Goal: Task Accomplishment & Management: Manage account settings

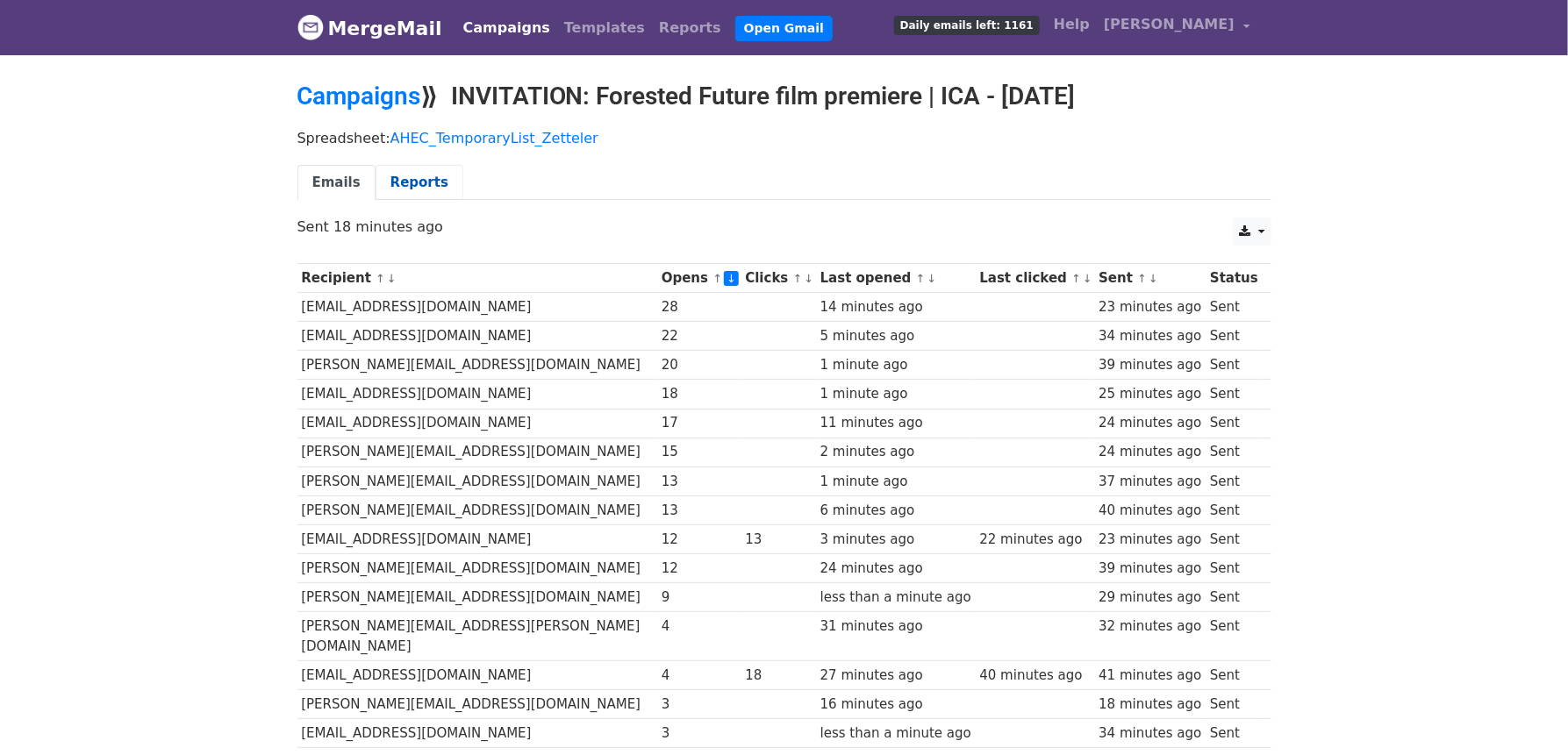
click at [408, 201] on link "Reports" at bounding box center [419, 183] width 87 height 36
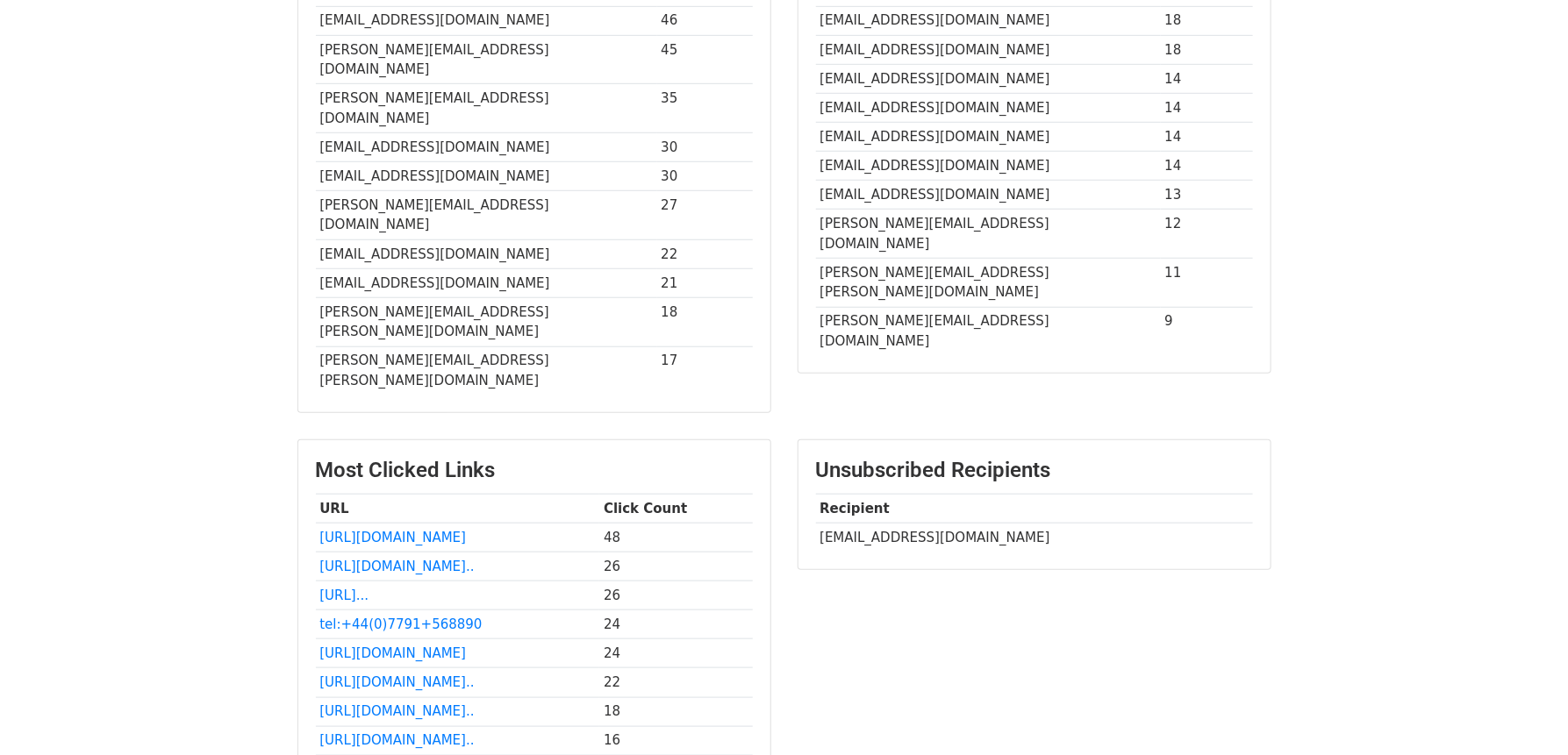
scroll to position [632, 0]
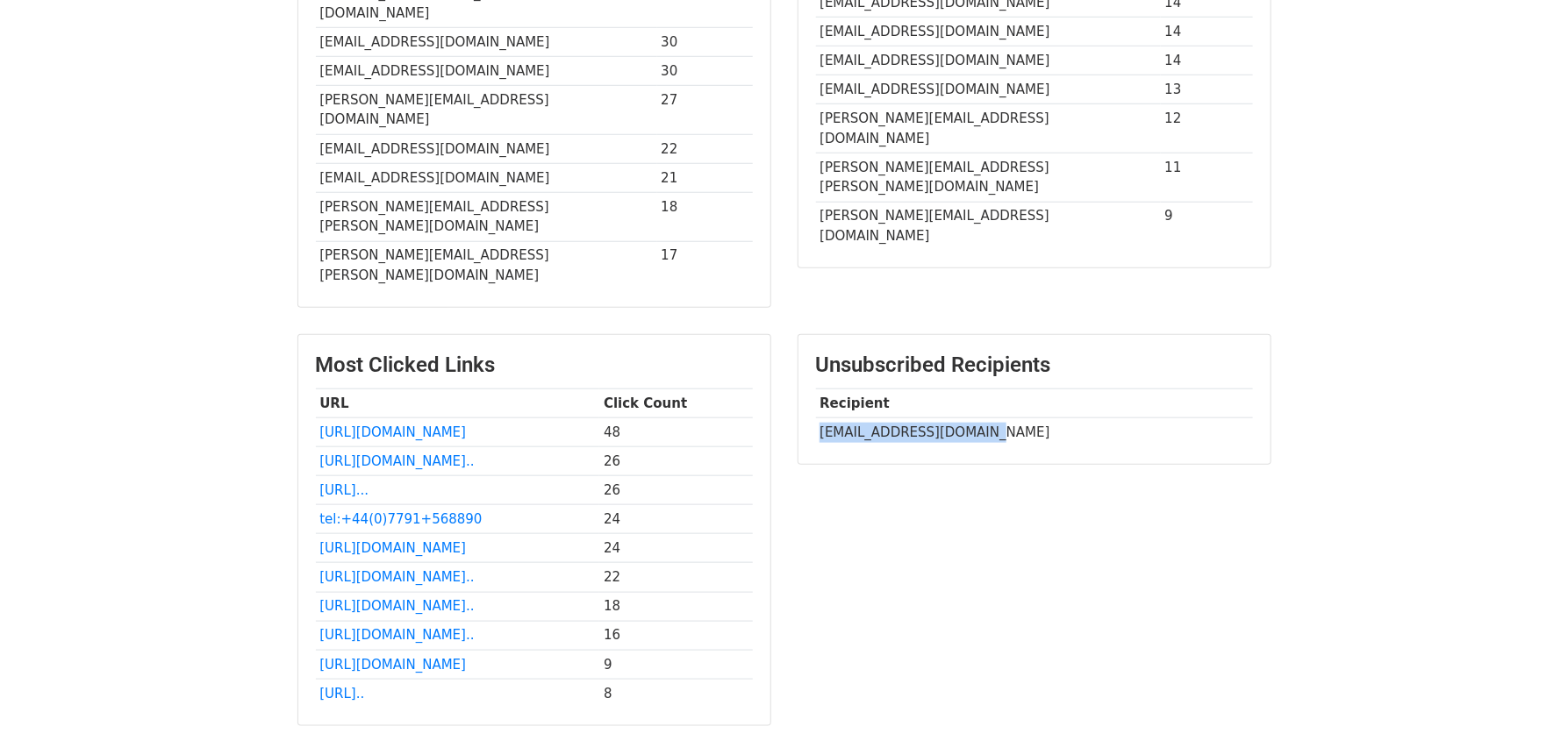
drag, startPoint x: 987, startPoint y: 353, endPoint x: 822, endPoint y: 361, distance: 165.2
click at [822, 418] on td "[EMAIL_ADDRESS][DOMAIN_NAME]" at bounding box center [1033, 432] width 437 height 29
copy td "[EMAIL_ADDRESS][DOMAIN_NAME]"
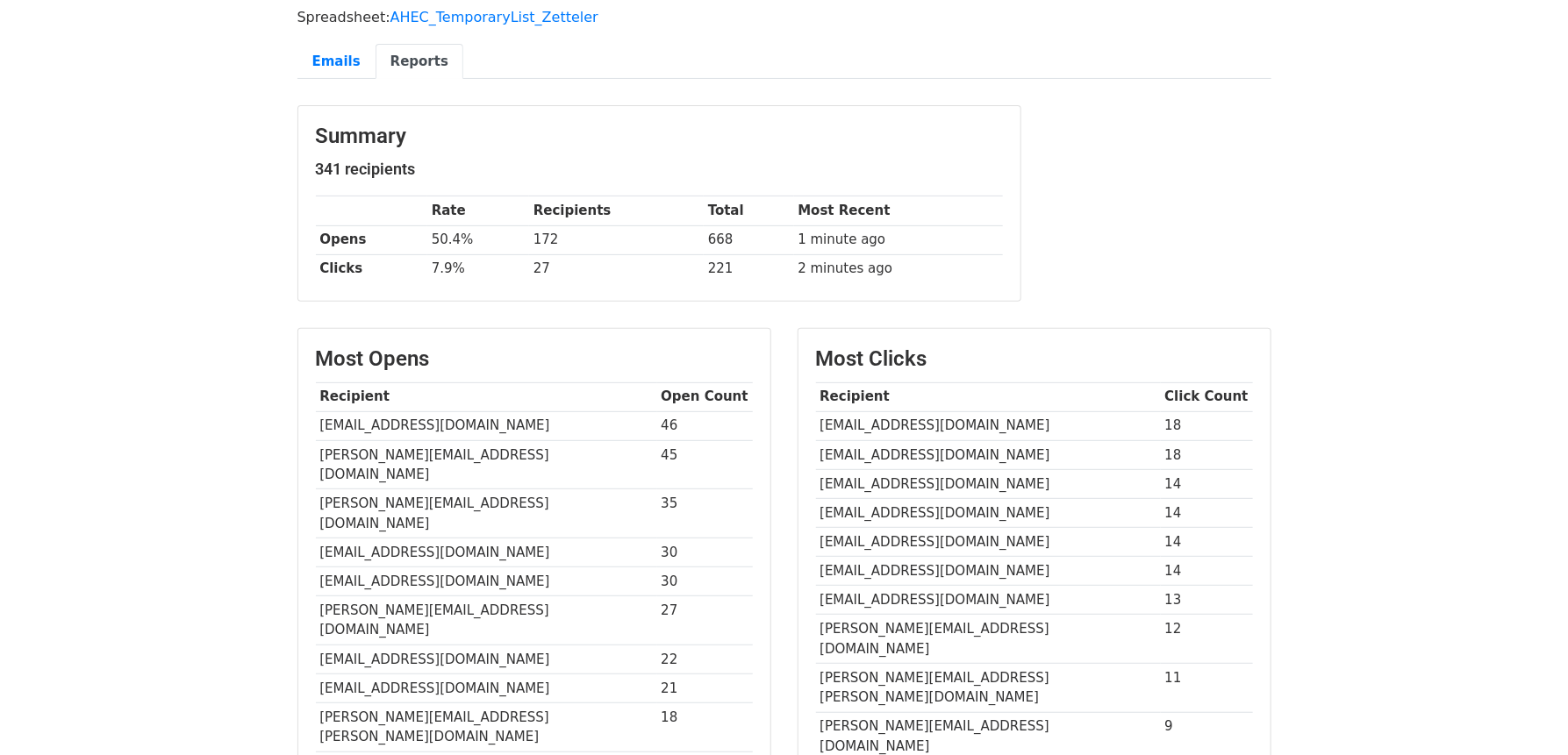
scroll to position [0, 0]
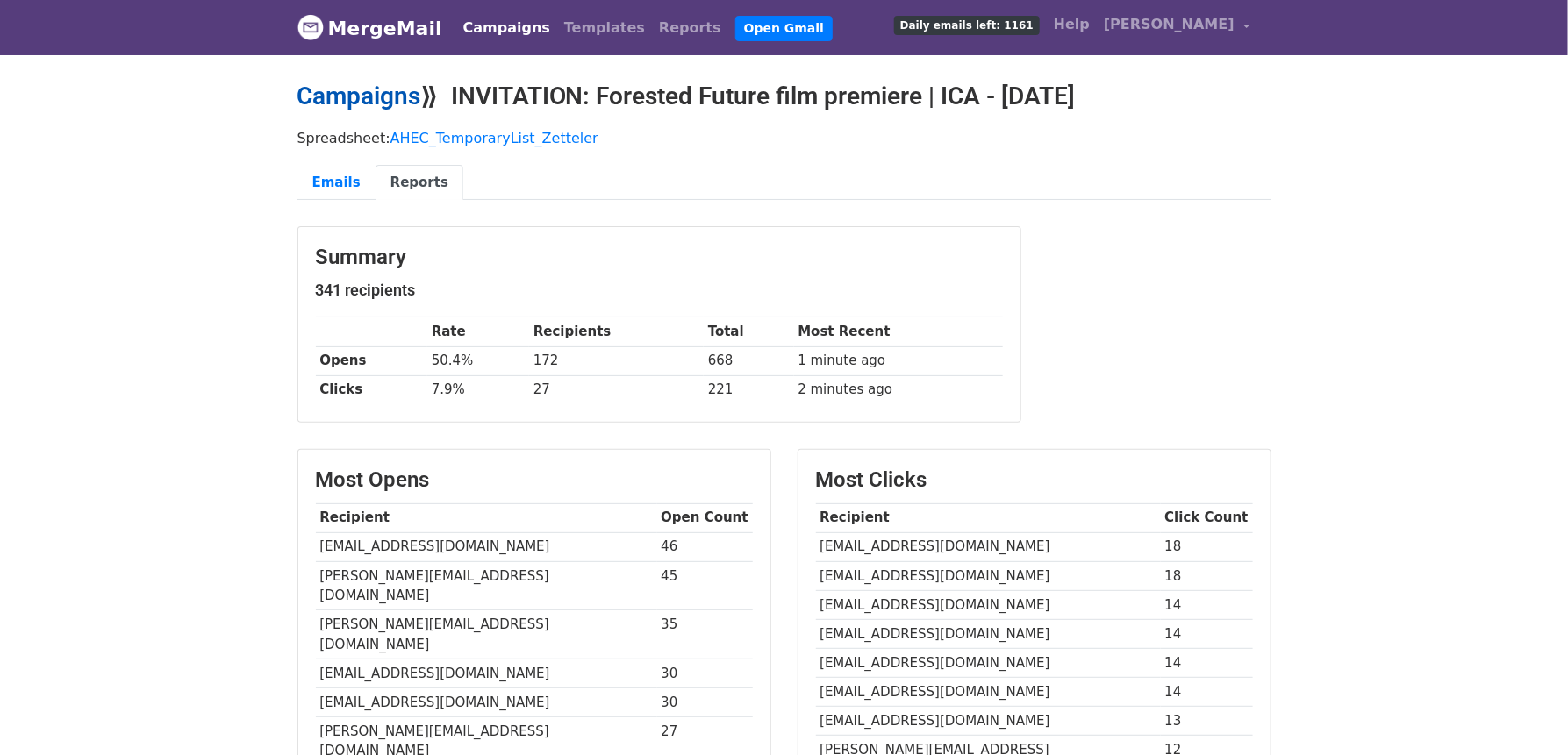
click at [378, 100] on link "Campaigns" at bounding box center [358, 96] width 123 height 29
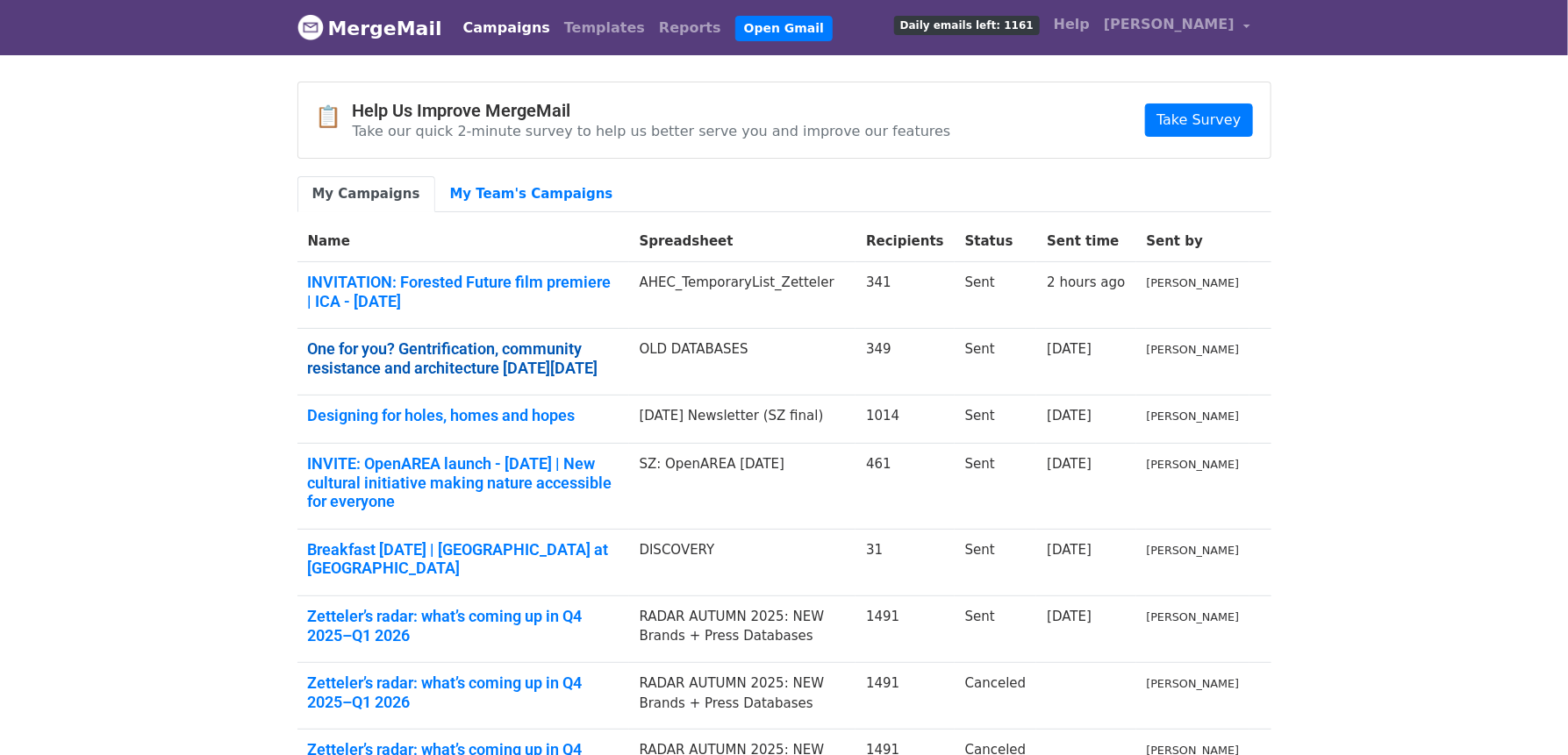
click at [455, 349] on link "One for you? Gentrification, community resistance and architecture on Thu 25 Sep" at bounding box center [463, 358] width 311 height 38
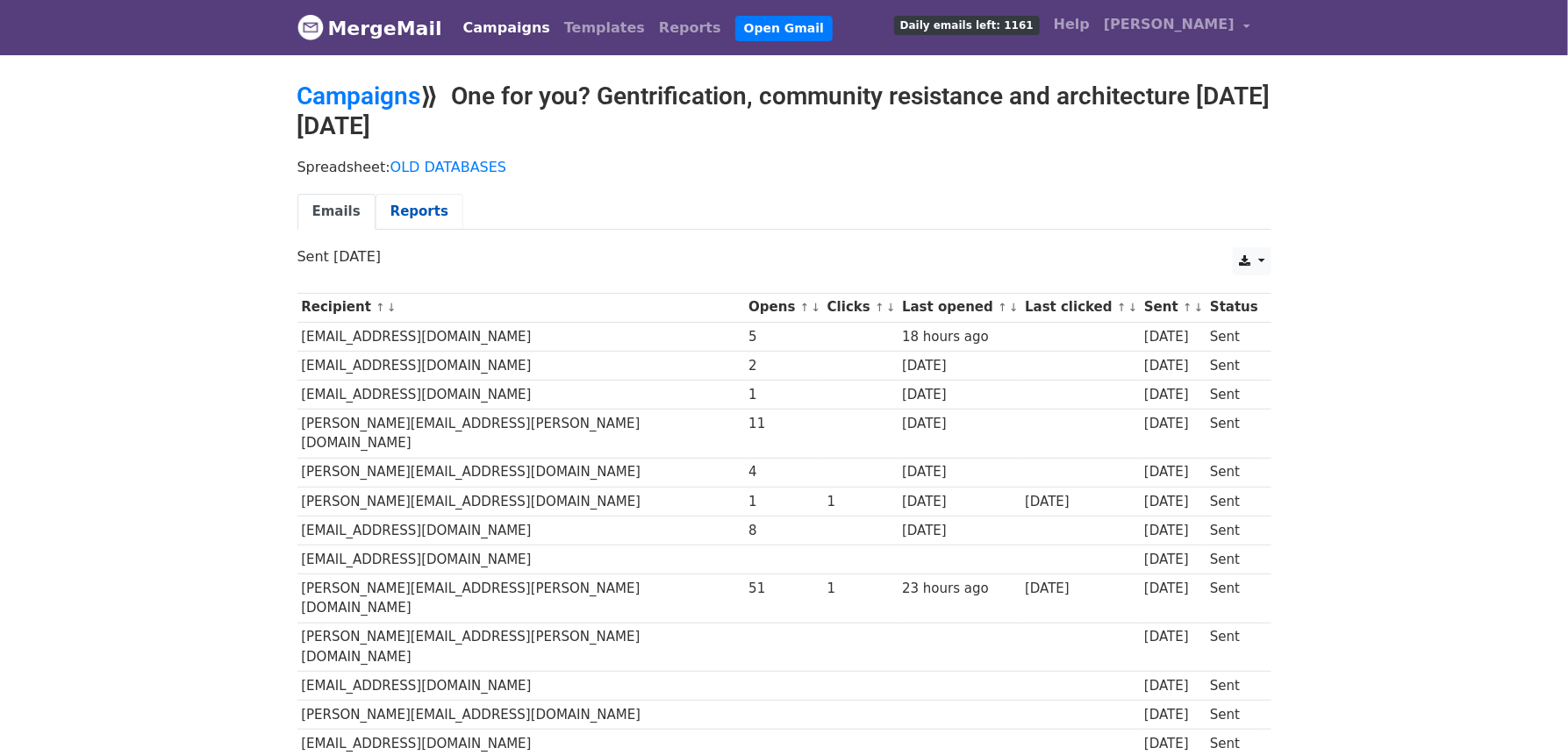
click at [418, 206] on link "Reports" at bounding box center [419, 211] width 87 height 36
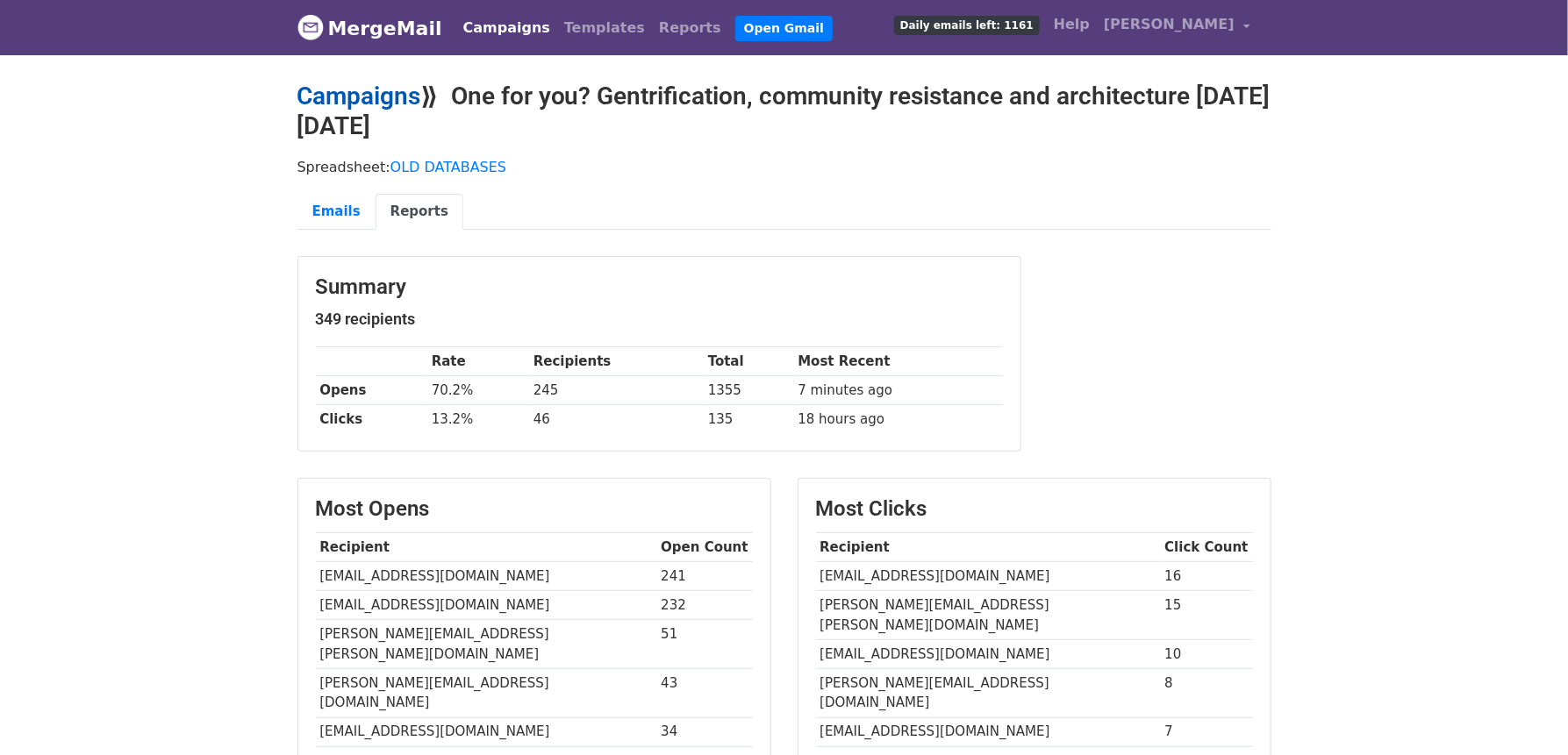
click at [364, 92] on link "Campaigns" at bounding box center [358, 96] width 123 height 29
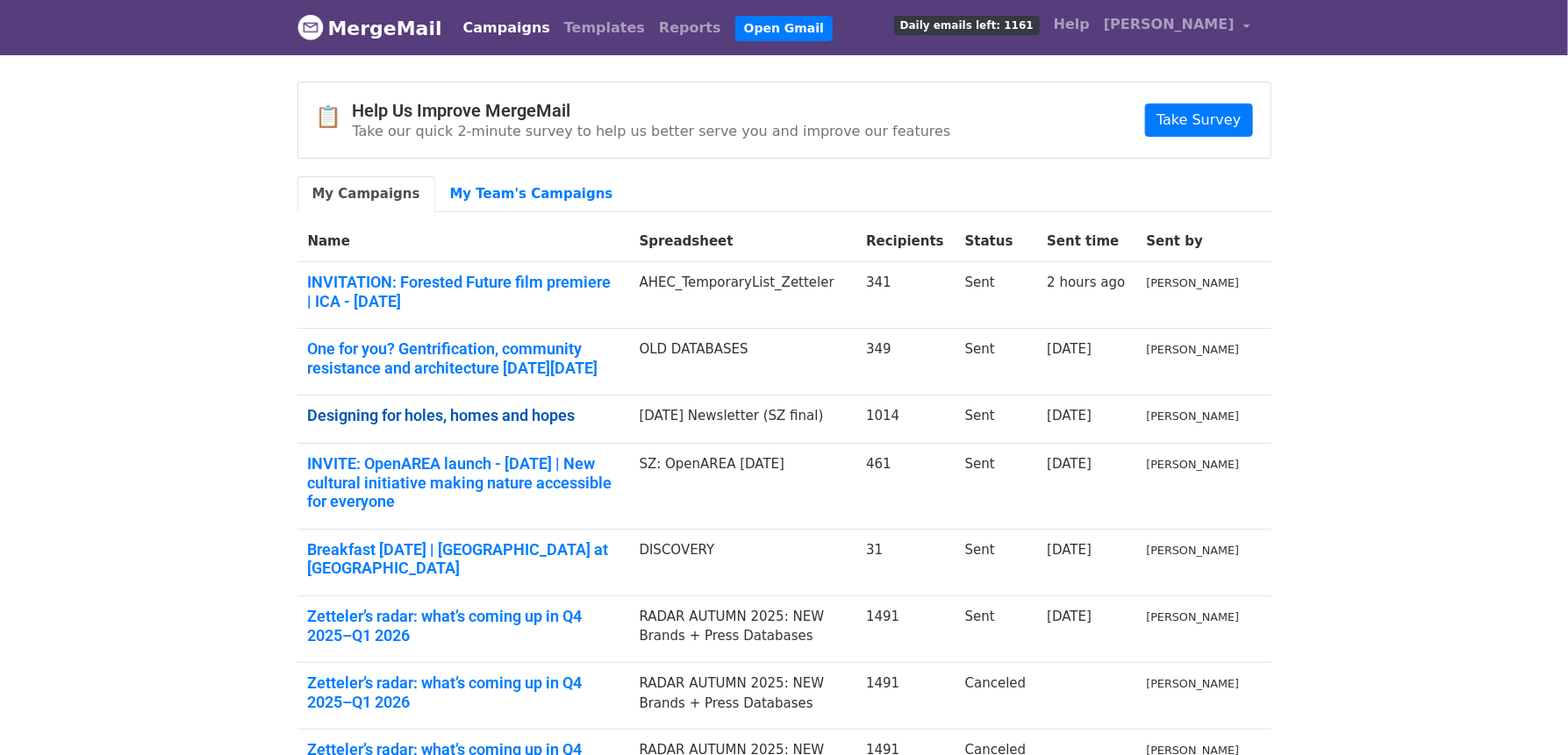
click at [454, 410] on link "Designing for holes, homes and hopes" at bounding box center [463, 415] width 311 height 19
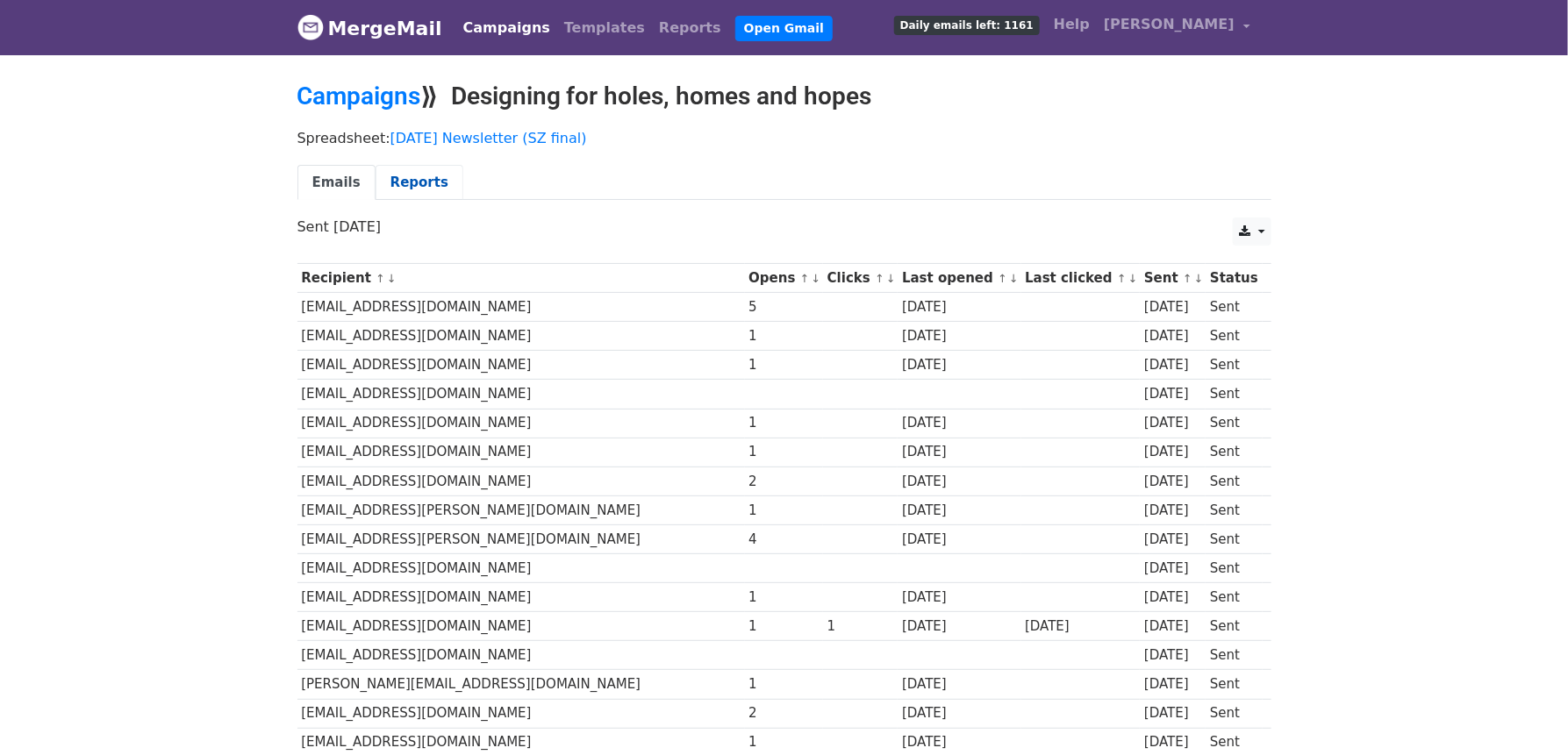
click at [399, 181] on link "Reports" at bounding box center [419, 183] width 87 height 36
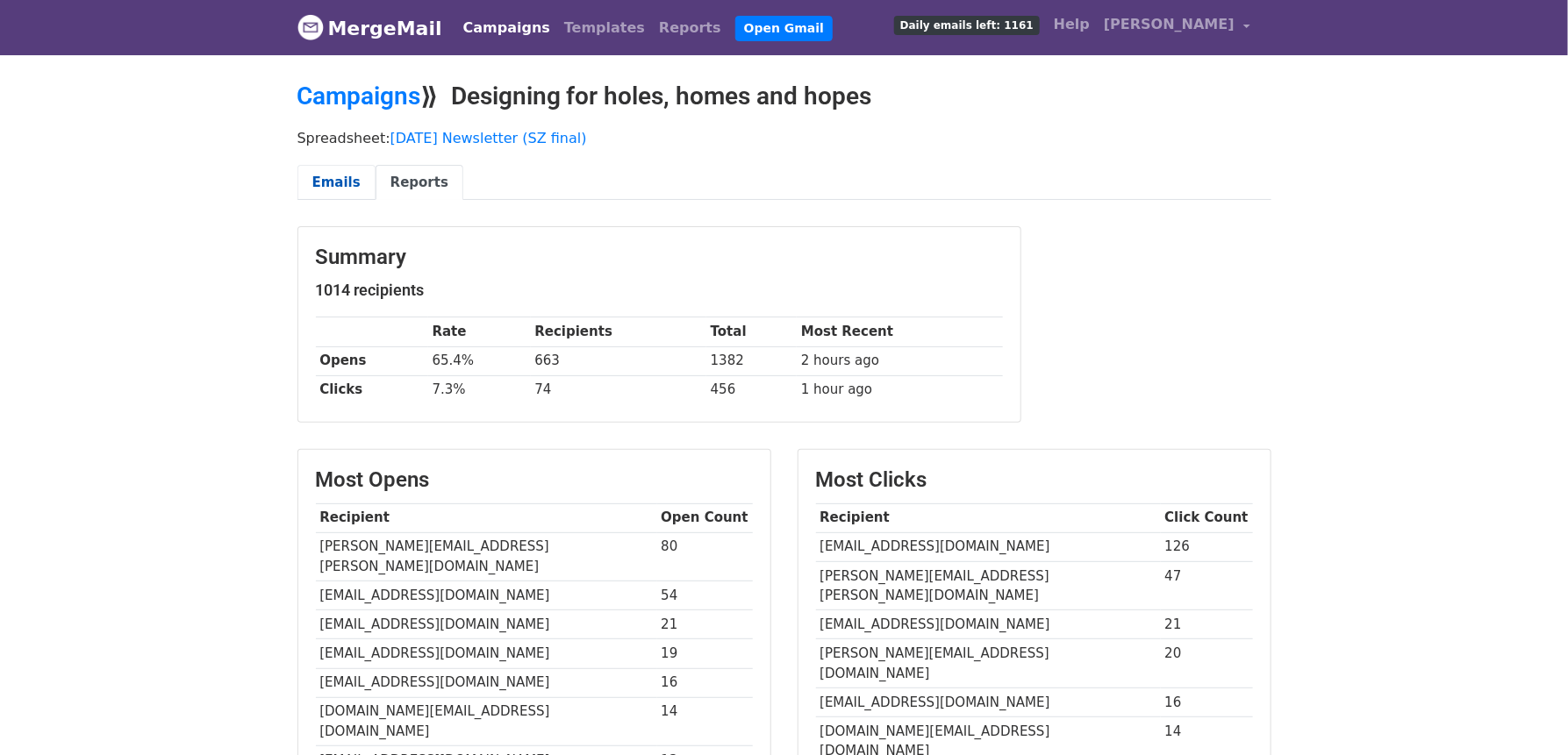
click at [336, 176] on link "Emails" at bounding box center [336, 183] width 78 height 36
click at [371, 94] on link "Campaigns" at bounding box center [358, 96] width 123 height 29
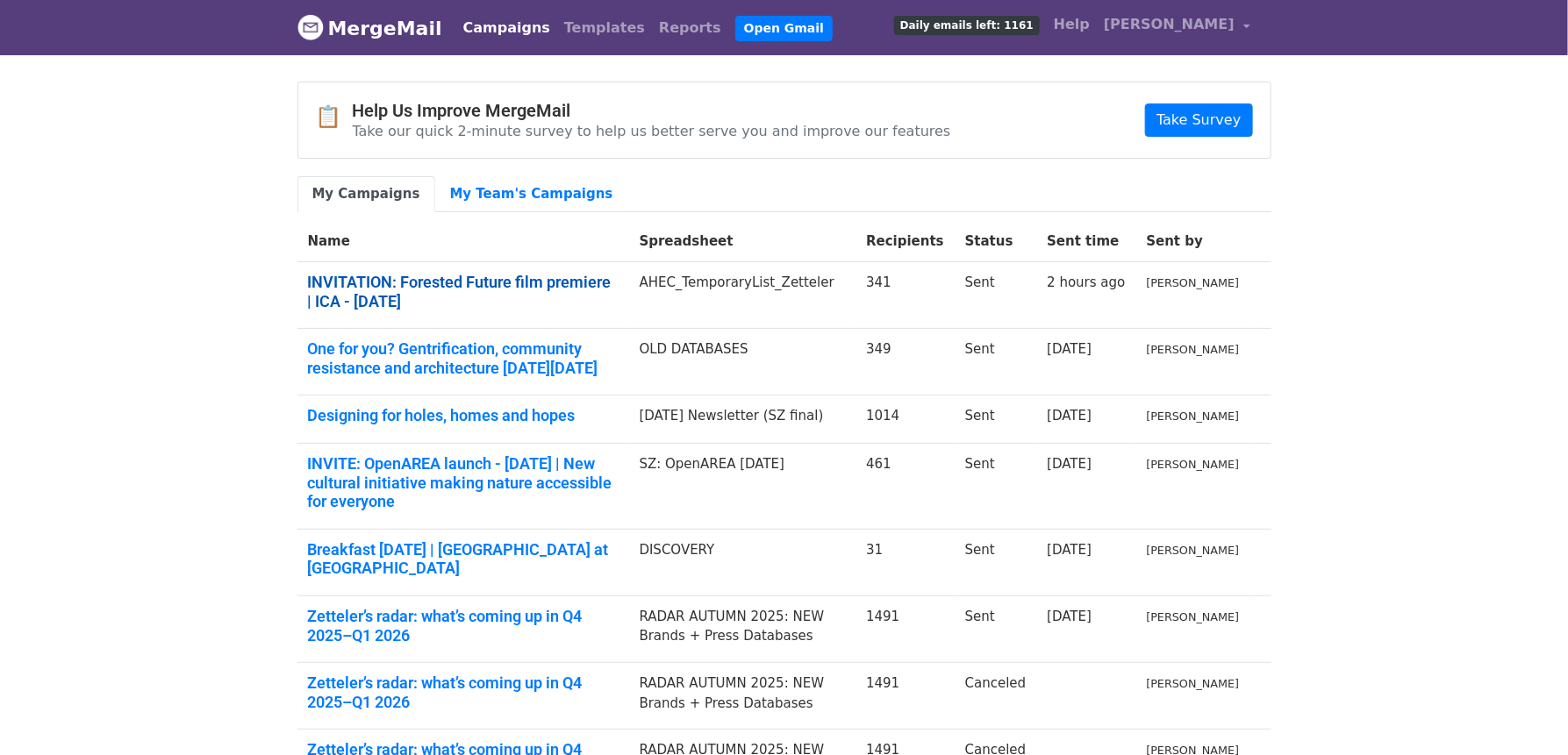
click at [411, 292] on link "INVITATION: Forested Future film premiere | ICA - [DATE]" at bounding box center [463, 292] width 311 height 38
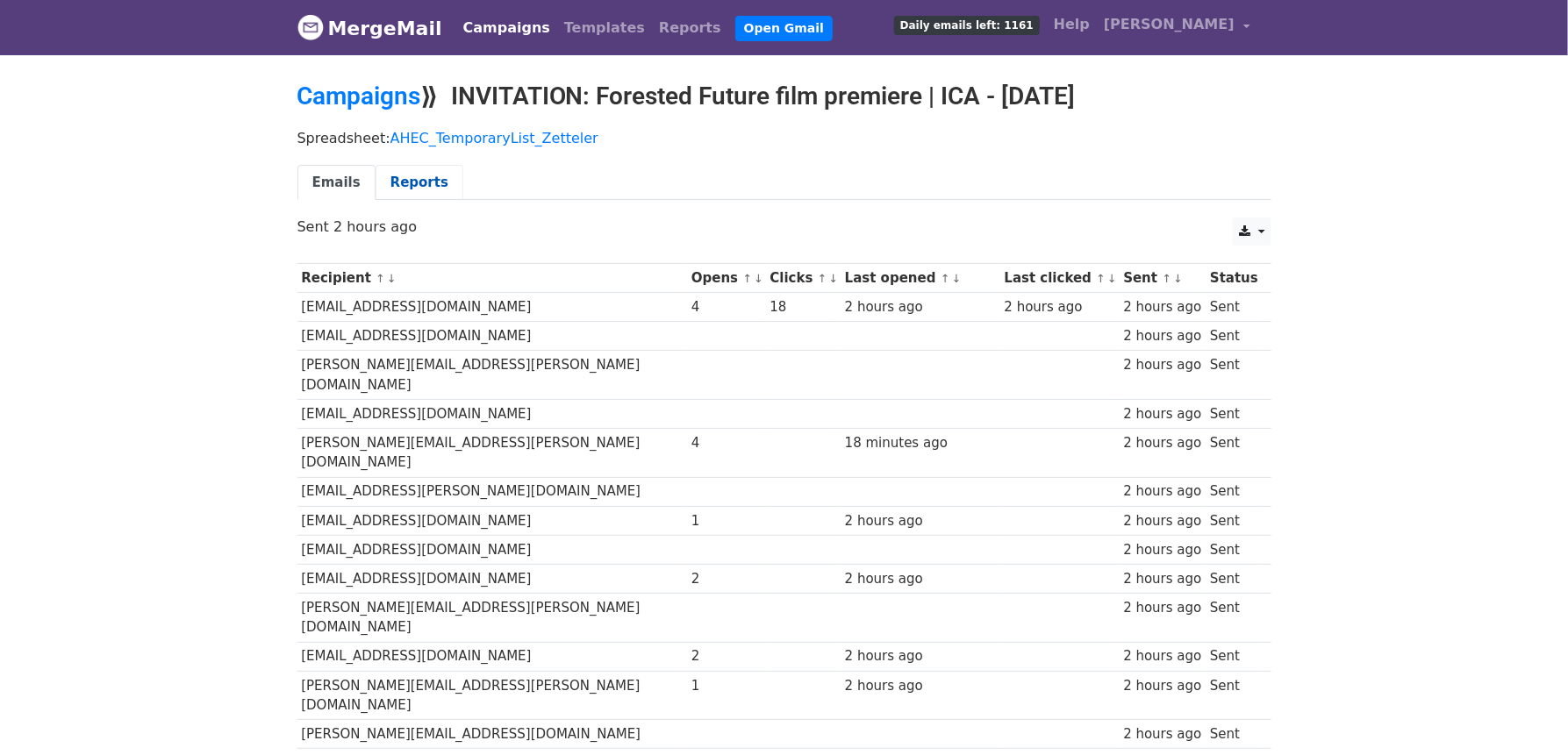
click at [416, 201] on link "Reports" at bounding box center [419, 183] width 87 height 36
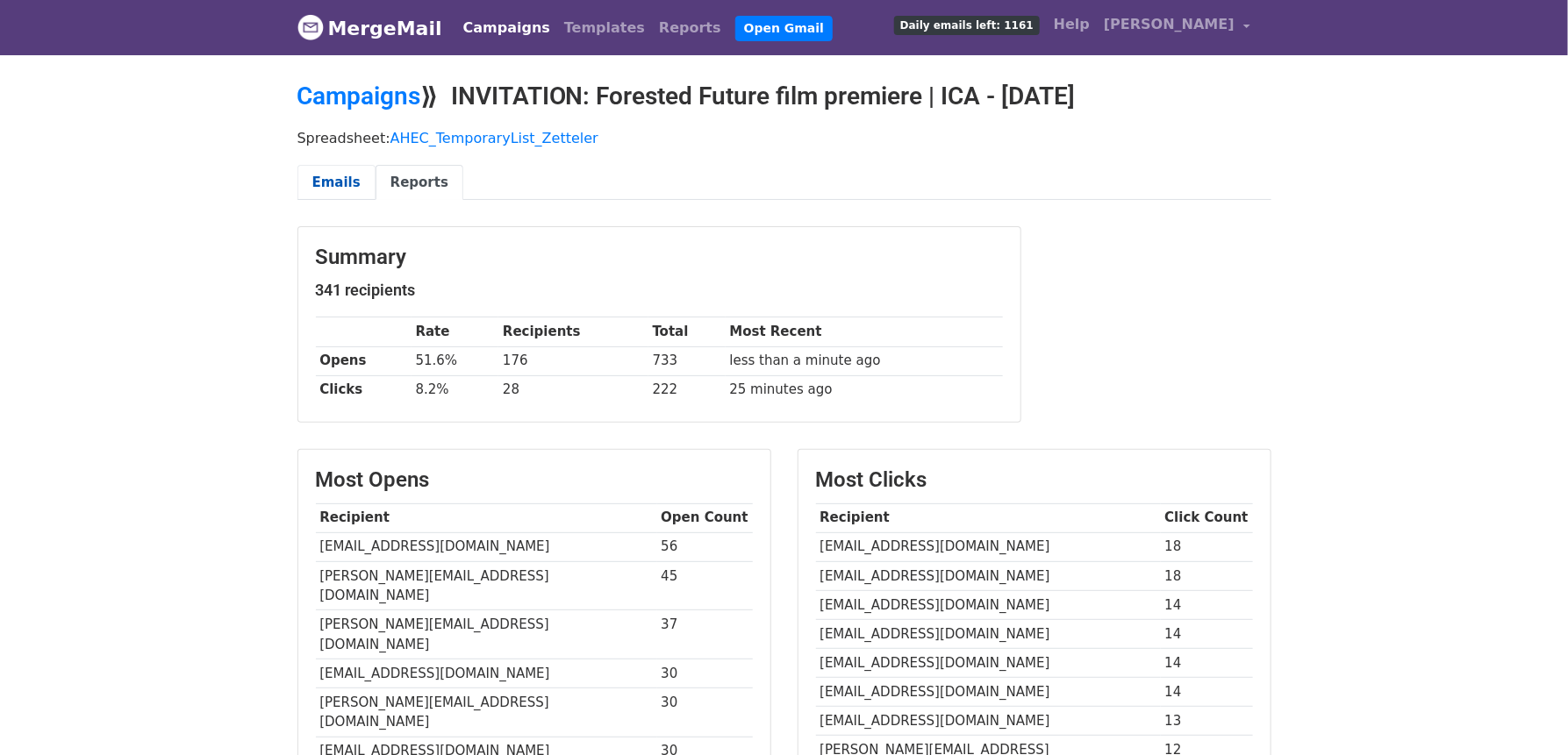
click at [339, 201] on link "Emails" at bounding box center [336, 183] width 78 height 36
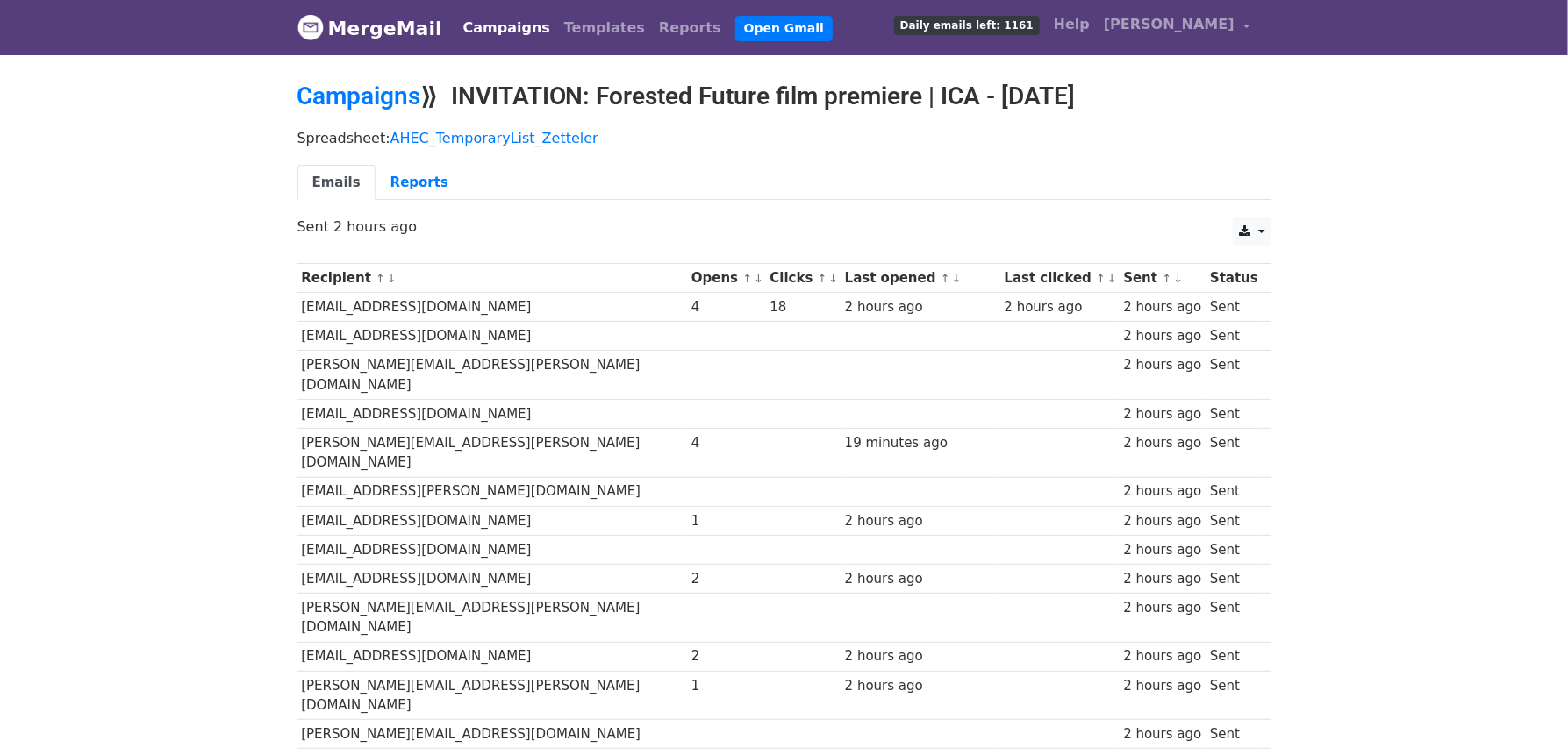
click at [753, 285] on link "↓" at bounding box center [758, 278] width 10 height 13
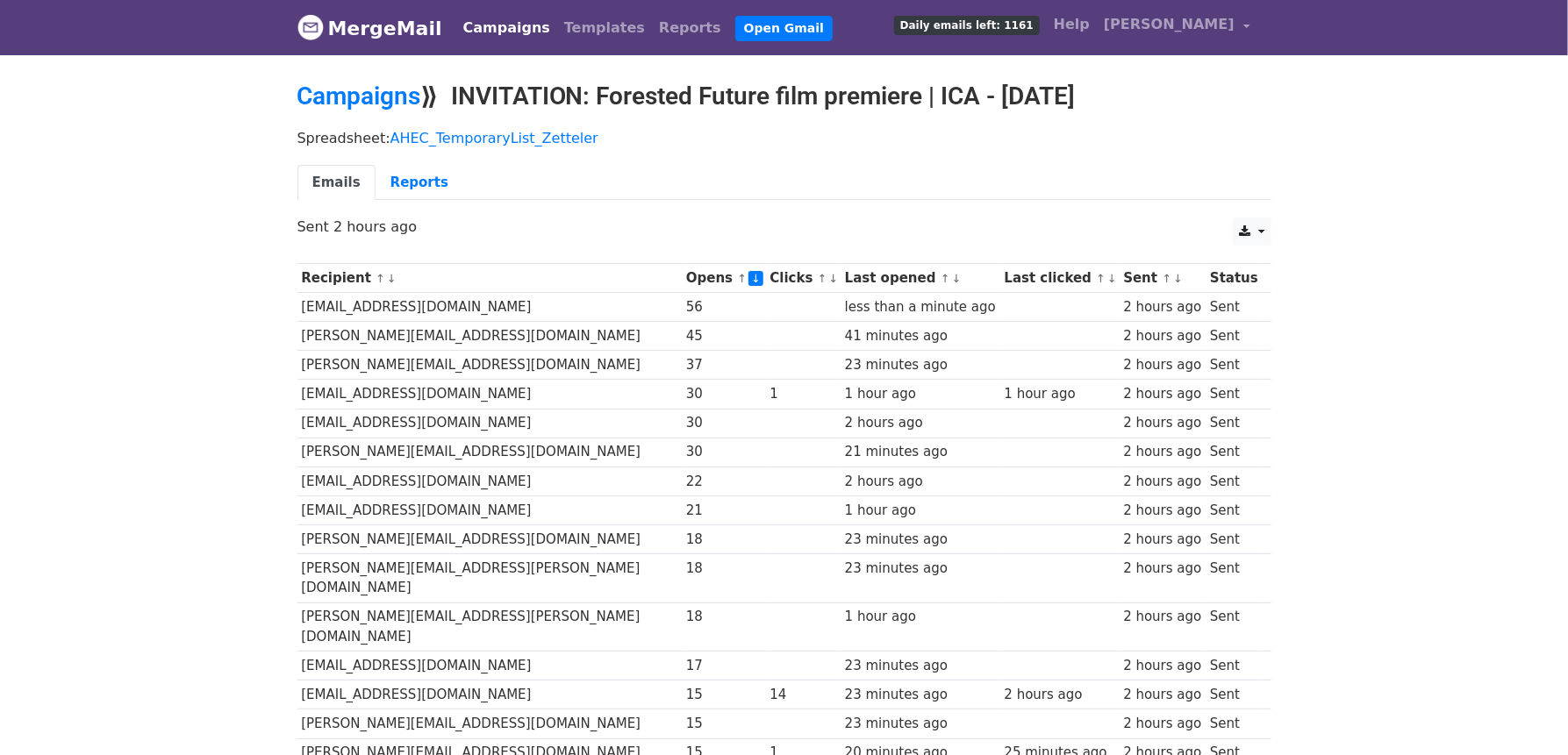
click at [829, 285] on link "↓" at bounding box center [834, 278] width 10 height 13
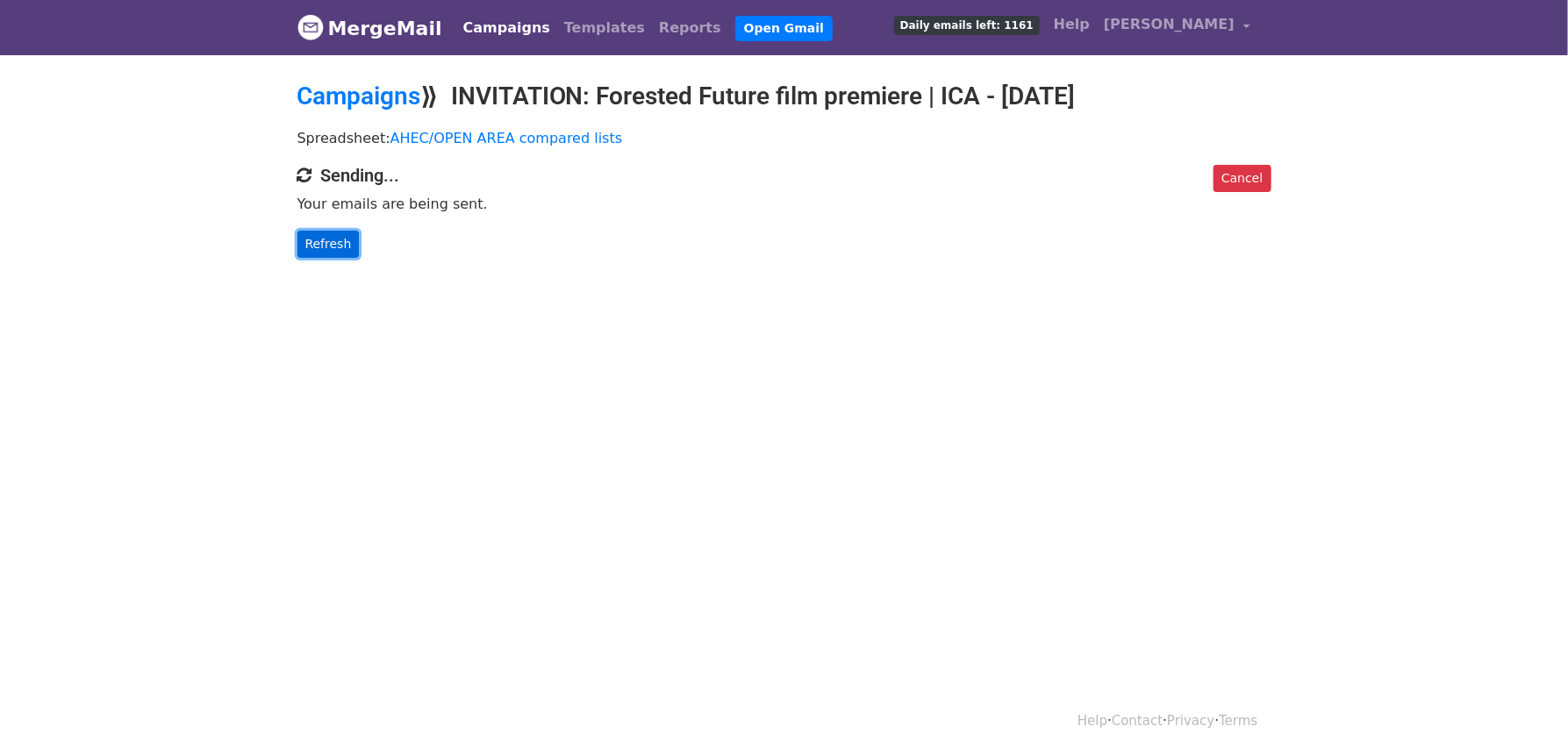
click at [325, 258] on link "Refresh" at bounding box center [328, 244] width 62 height 27
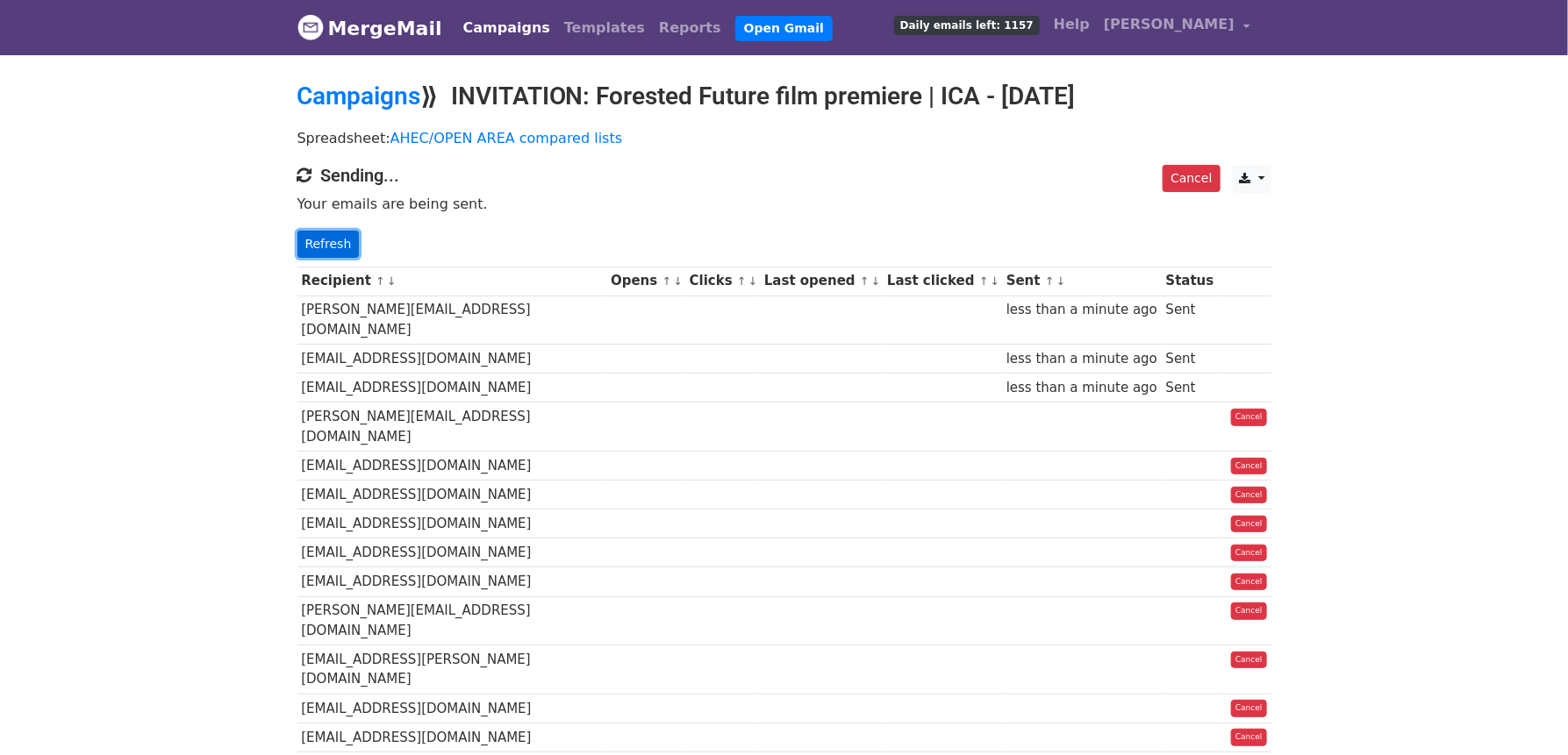
click at [330, 258] on link "Refresh" at bounding box center [328, 244] width 62 height 27
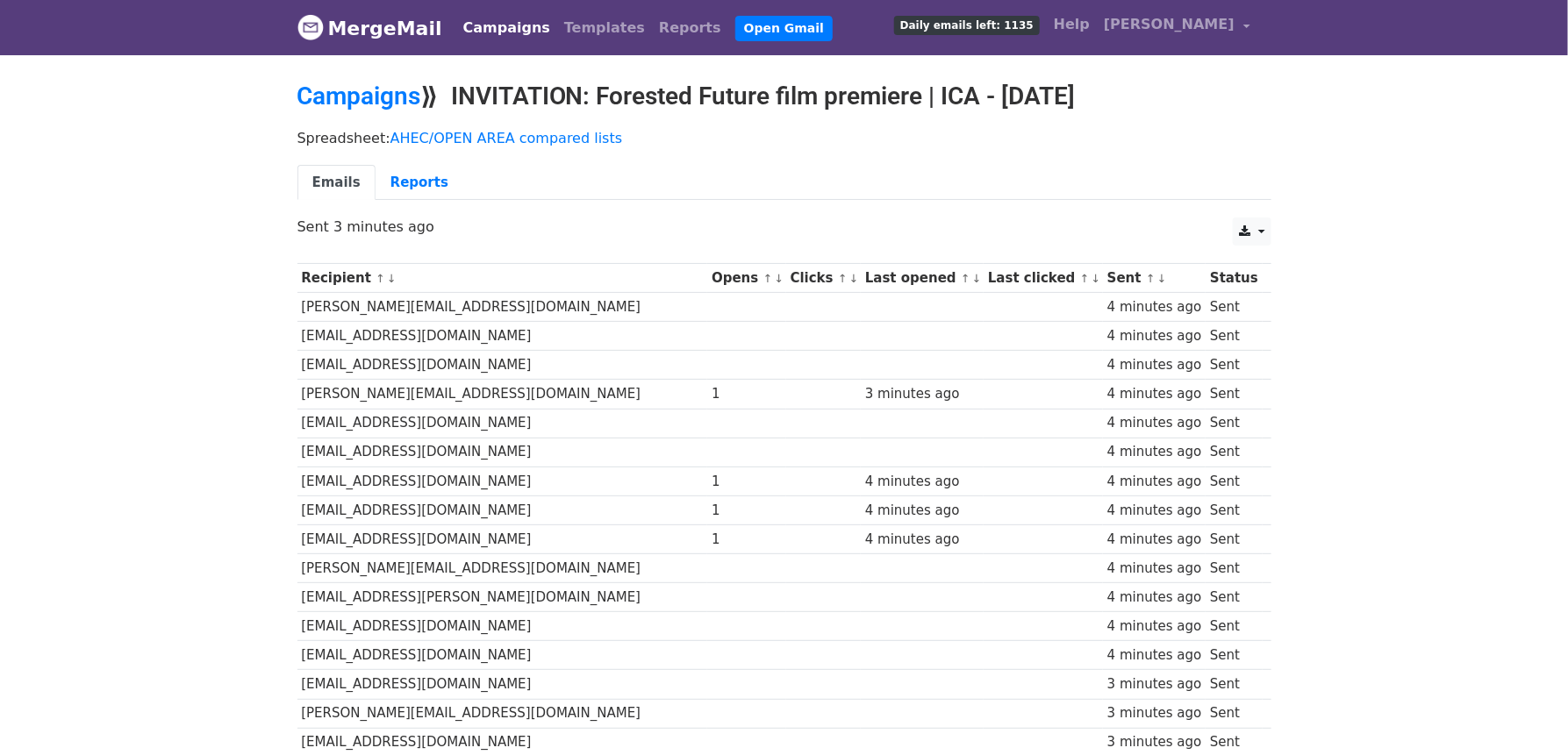
click at [774, 285] on link "↓" at bounding box center [779, 278] width 10 height 13
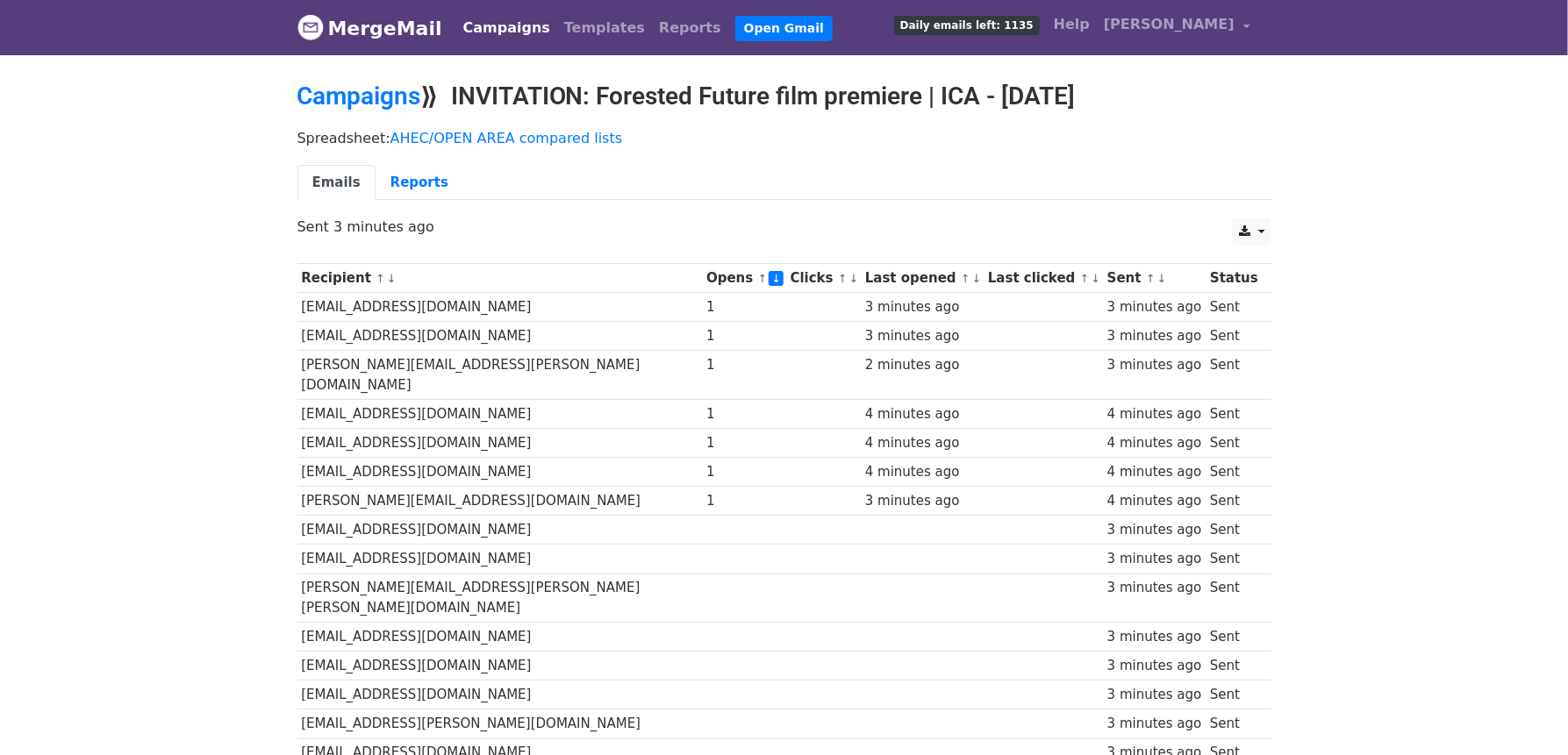
click at [849, 285] on link "↓" at bounding box center [853, 278] width 10 height 13
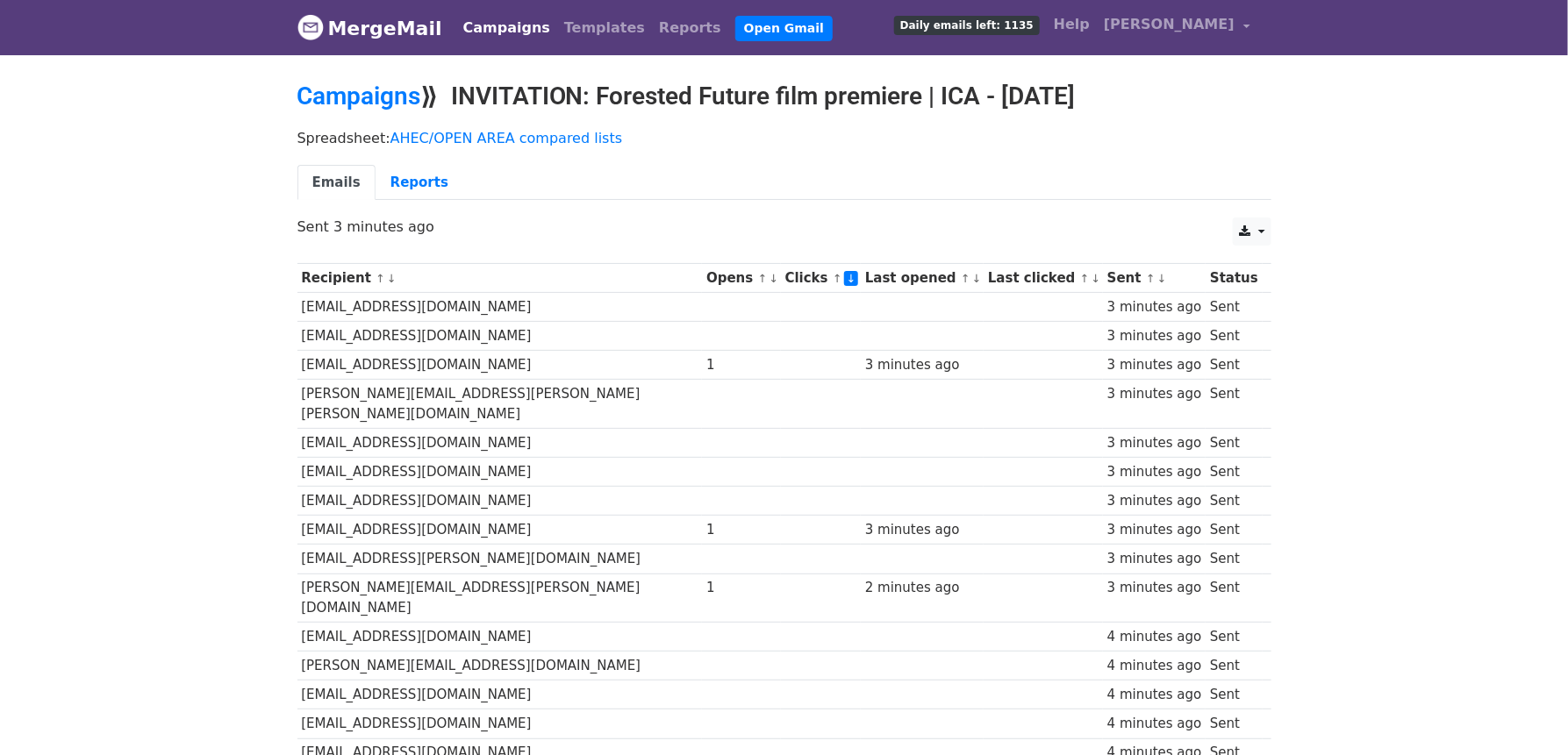
click at [769, 285] on link "↓" at bounding box center [773, 278] width 10 height 13
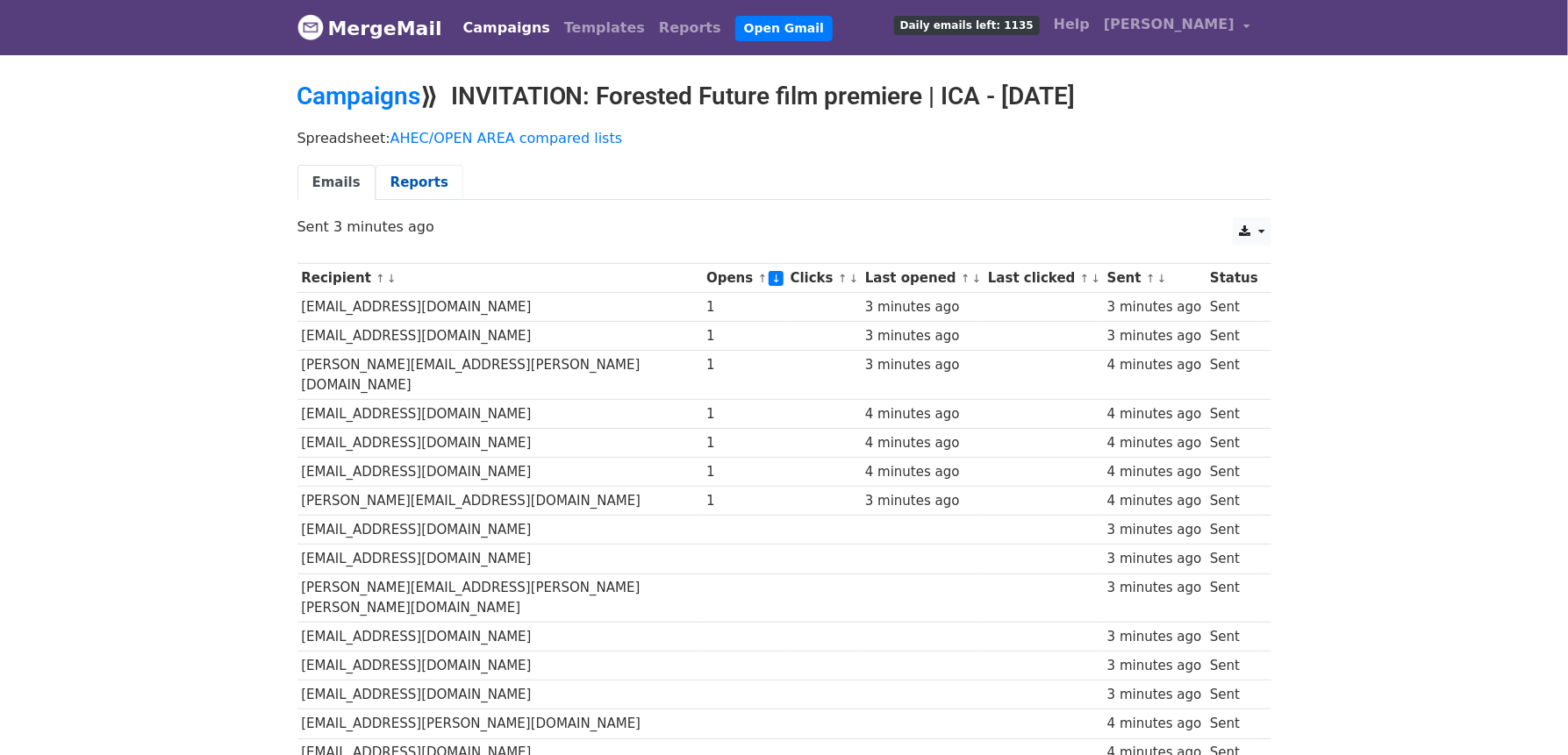
click at [406, 201] on link "Reports" at bounding box center [419, 183] width 87 height 36
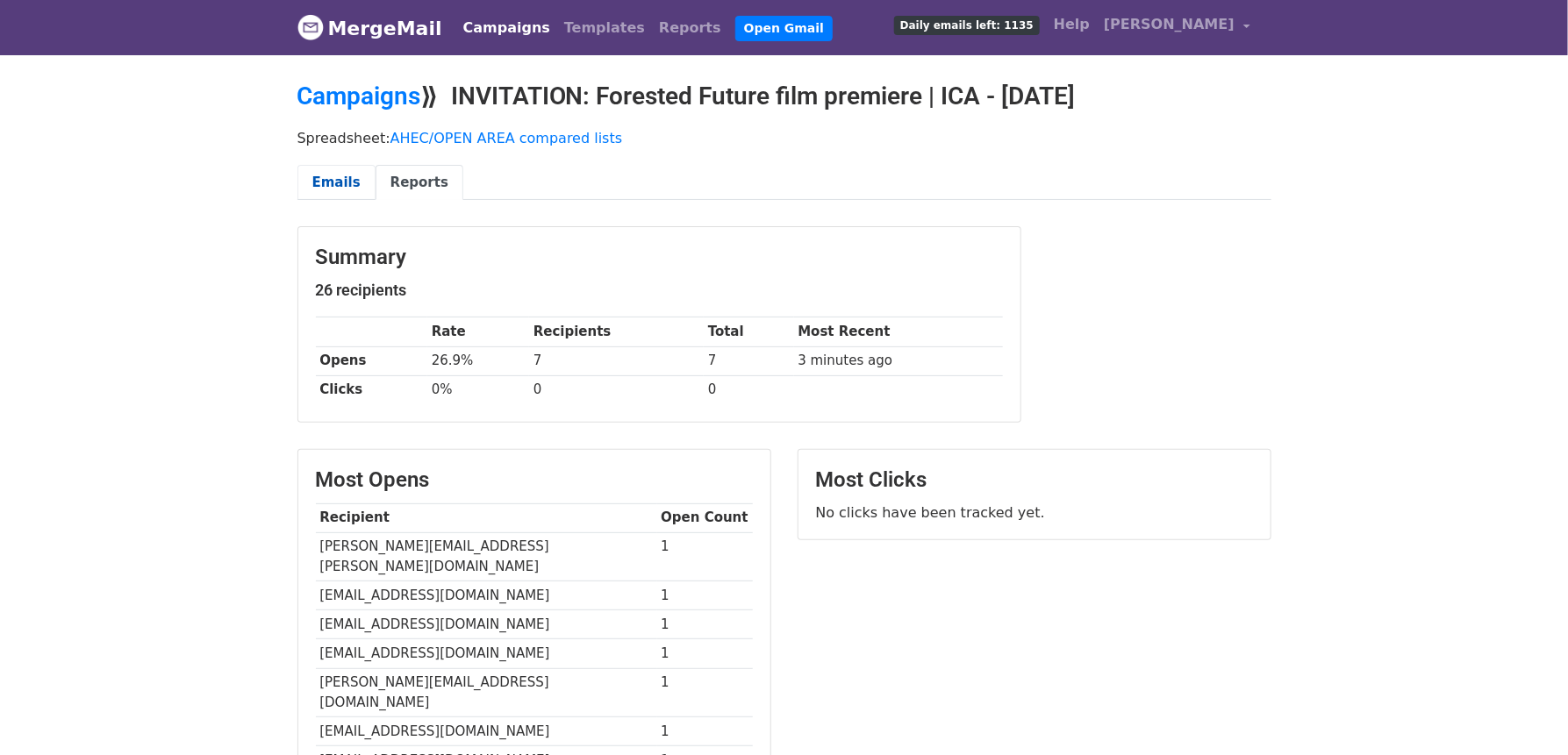
click at [334, 201] on link "Emails" at bounding box center [336, 183] width 78 height 36
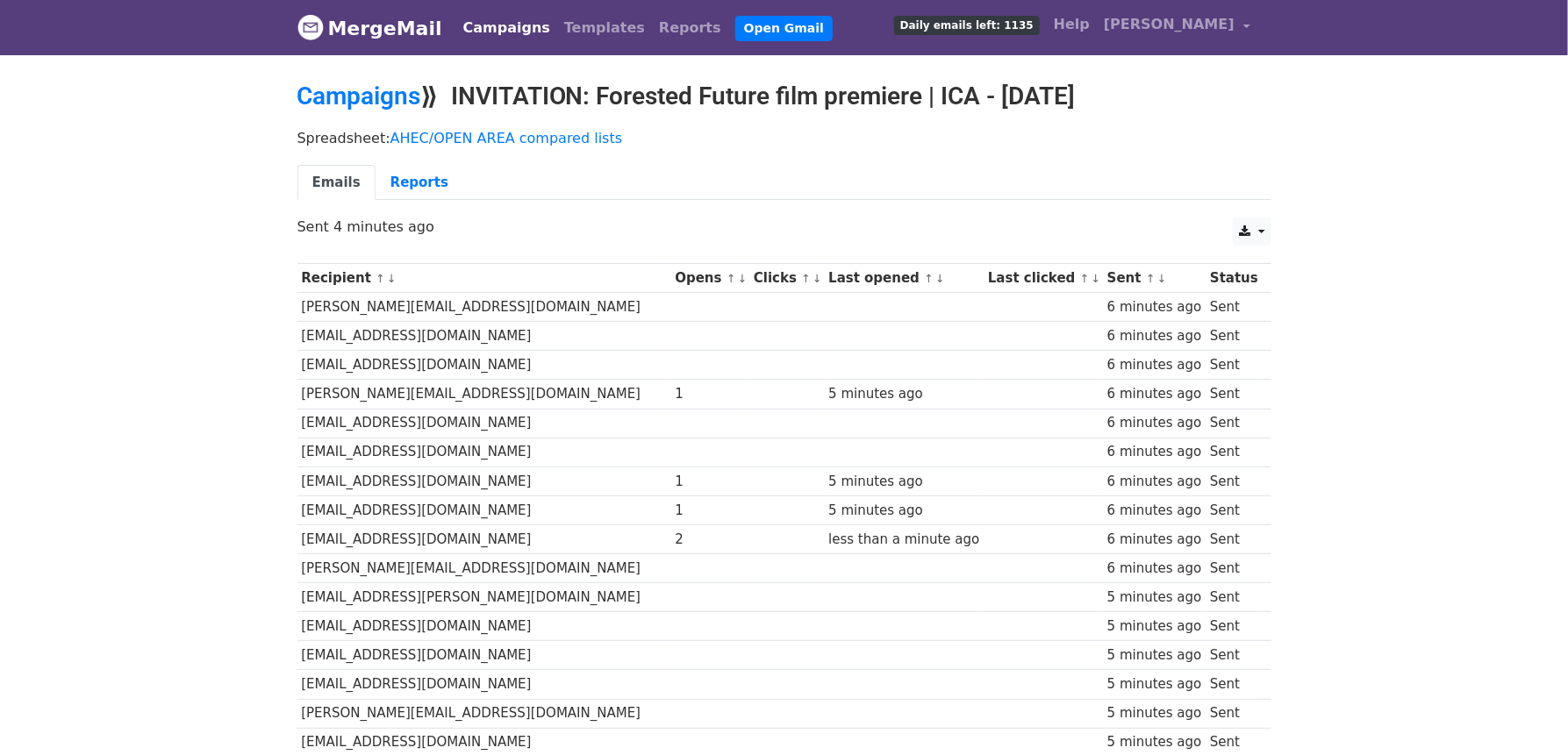
click at [738, 285] on link "↓" at bounding box center [743, 278] width 10 height 13
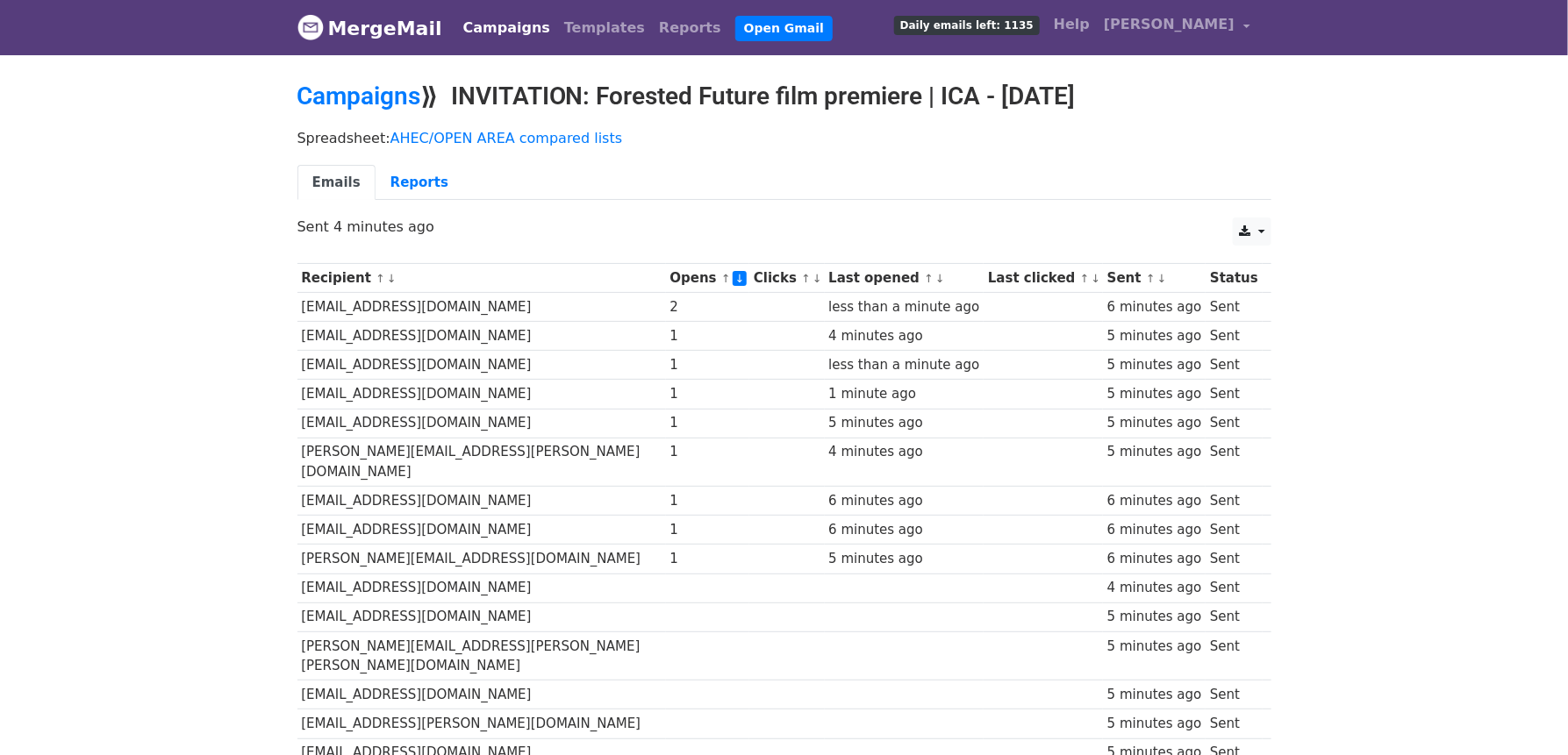
click at [813, 285] on link "↓" at bounding box center [817, 278] width 10 height 13
